Goal: Task Accomplishment & Management: Use online tool/utility

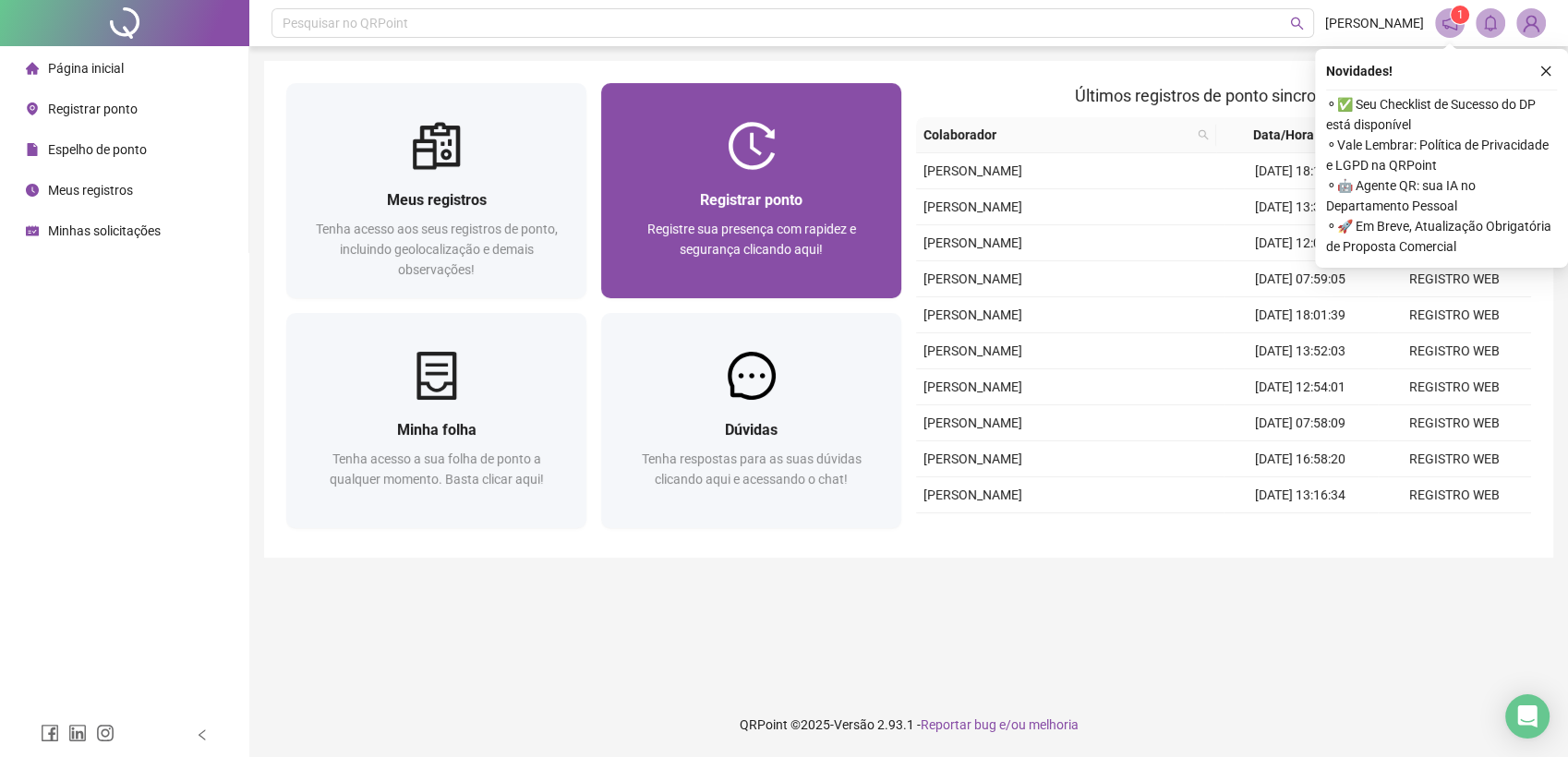
click at [761, 181] on div "Registrar ponto Registre sua presença com rapidez e segurança clicando aqui!" at bounding box center [751, 233] width 300 height 128
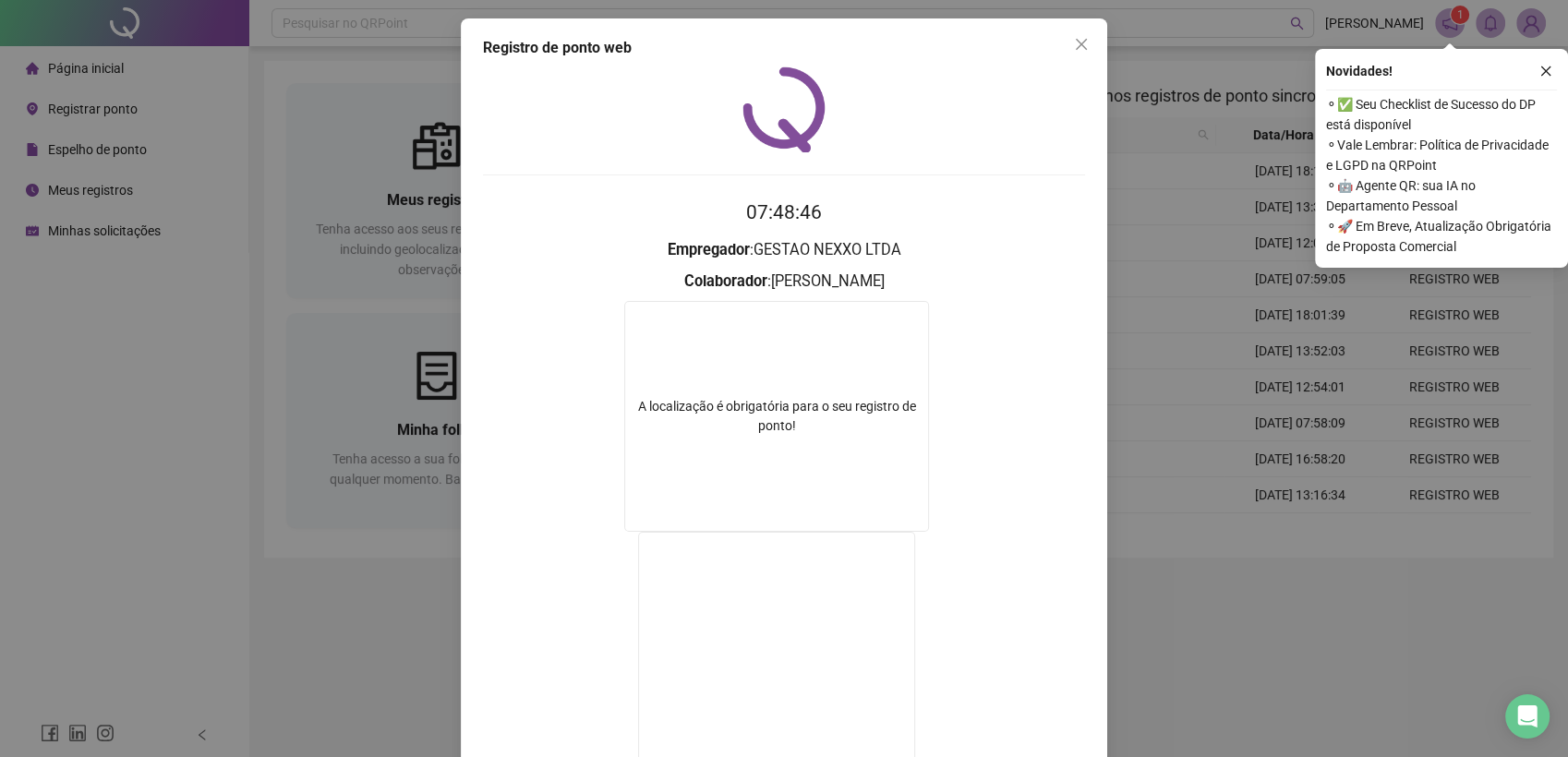
drag, startPoint x: 1084, startPoint y: 52, endPoint x: 1071, endPoint y: 77, distance: 28.2
click at [1084, 51] on span "Close" at bounding box center [1081, 43] width 30 height 14
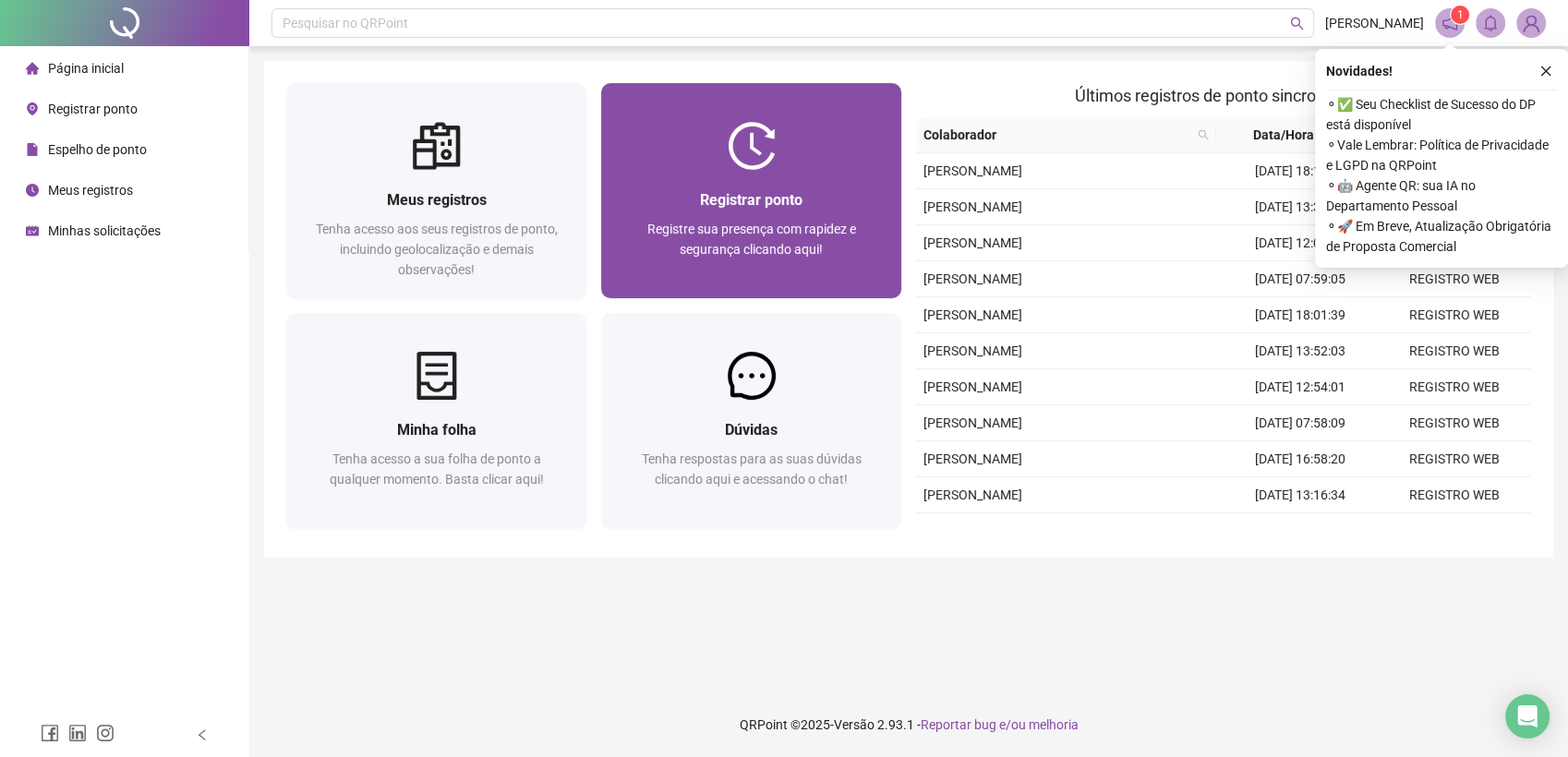
click at [810, 163] on div at bounding box center [751, 146] width 300 height 48
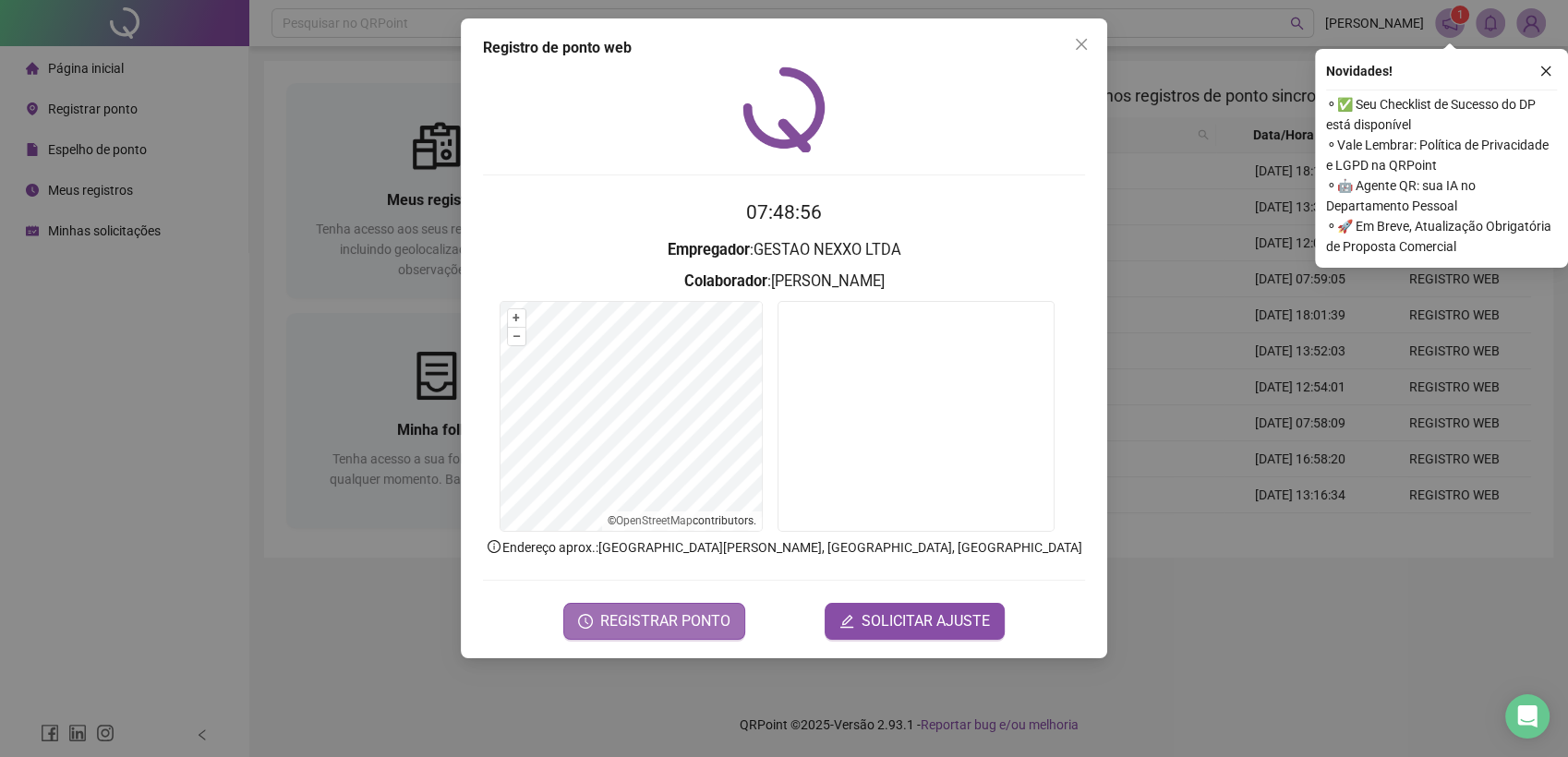
click at [662, 624] on span "REGISTRAR PONTO" at bounding box center [665, 621] width 130 height 22
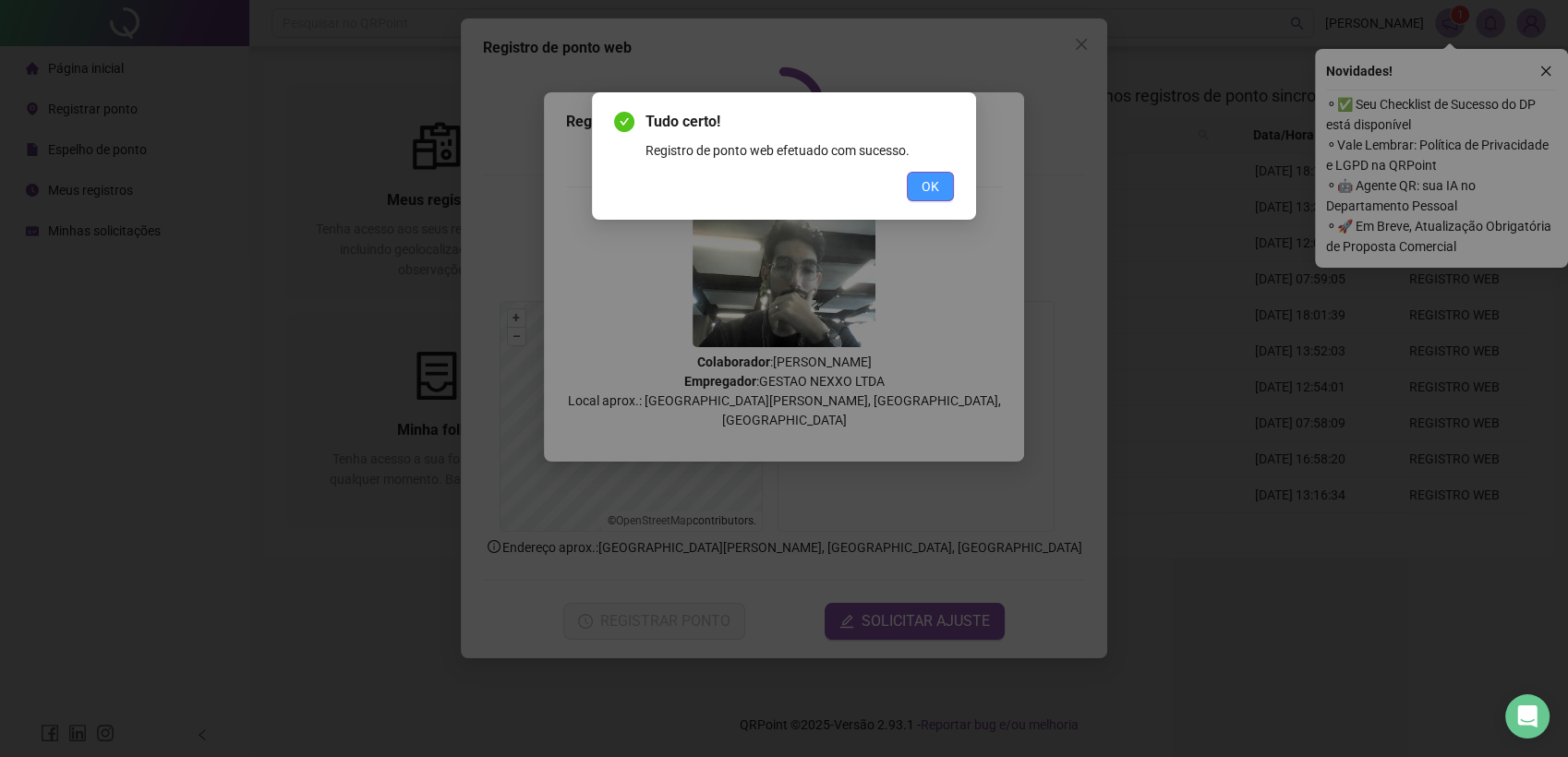
click at [934, 185] on span "OK" at bounding box center [930, 186] width 17 height 20
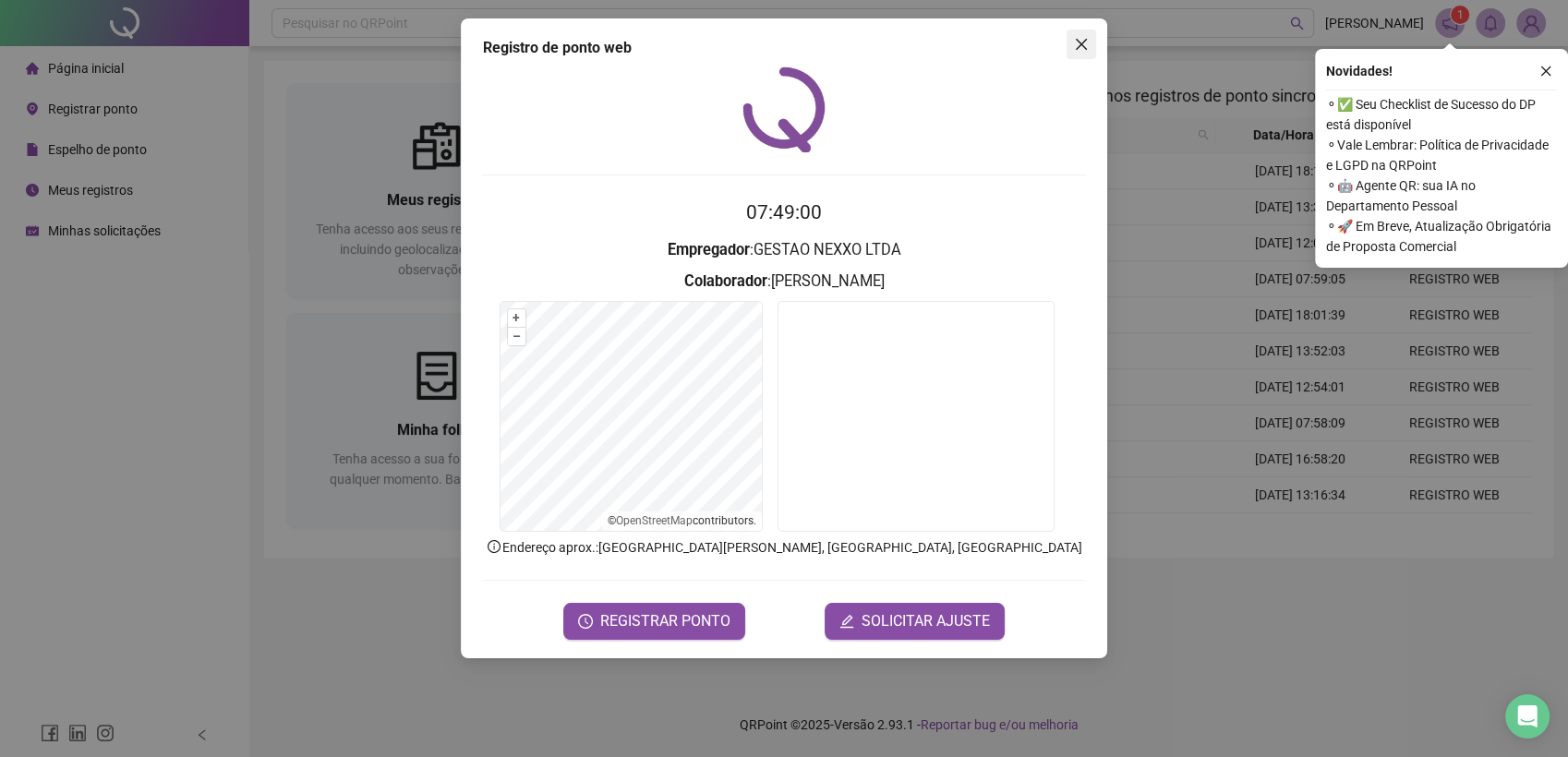
click at [1081, 46] on icon "close" at bounding box center [1081, 43] width 14 height 14
